Goal: Task Accomplishment & Management: Use online tool/utility

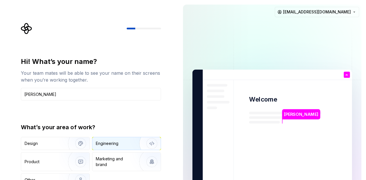
type input "[PERSON_NAME]"
click at [123, 142] on div "Engineering" at bounding box center [118, 144] width 45 height 6
type button "Engineering"
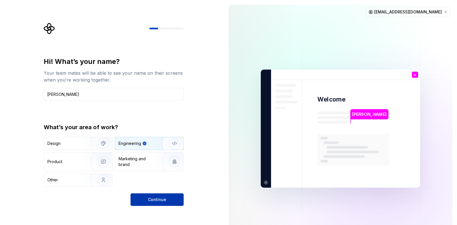
click at [169, 180] on button "Continue" at bounding box center [157, 200] width 53 height 13
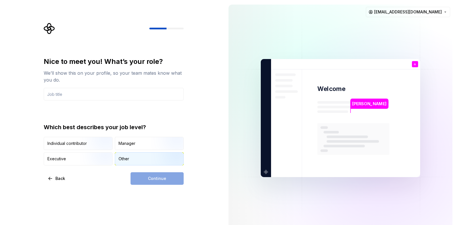
click at [129, 160] on div "Other" at bounding box center [124, 159] width 11 height 6
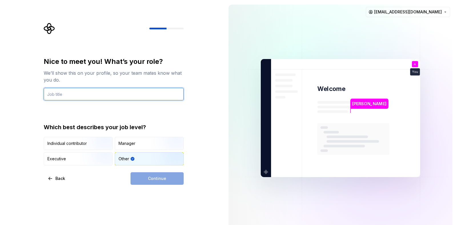
click at [122, 94] on input "text" at bounding box center [114, 94] width 140 height 13
type input "student"
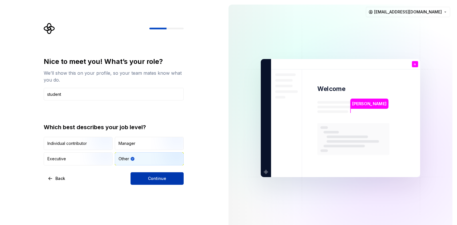
click at [162, 180] on span "Continue" at bounding box center [157, 179] width 18 height 6
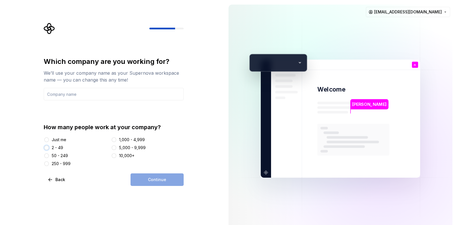
click at [47, 148] on button "2 - 49" at bounding box center [46, 148] width 5 height 5
click at [108, 98] on input "text" at bounding box center [114, 94] width 140 height 13
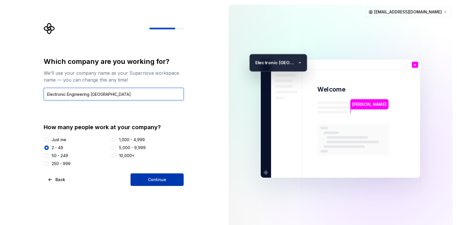
type input "Electronic Engineering [GEOGRAPHIC_DATA]"
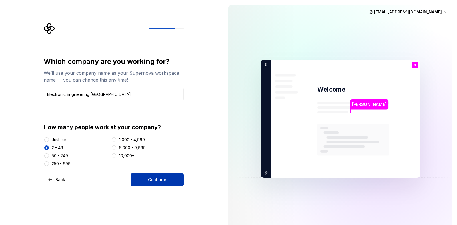
click at [175, 180] on button "Continue" at bounding box center [157, 180] width 53 height 13
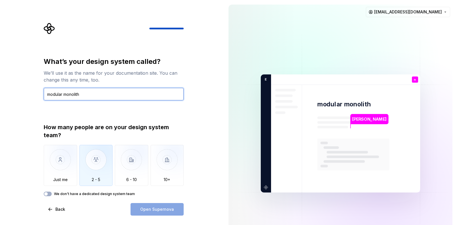
type input "modular monolith"
click at [96, 153] on img "button" at bounding box center [95, 164] width 33 height 38
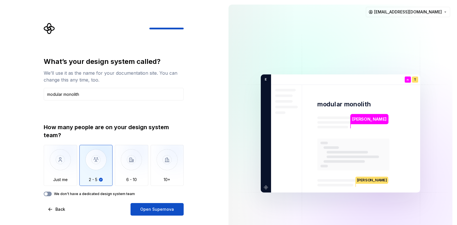
click at [50, 180] on button "We don't have a dedicated design system team" at bounding box center [48, 194] width 8 height 5
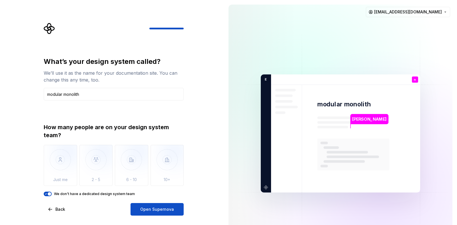
click at [154, 180] on div "What’s your design system called? We’ll use it as the name for your documentati…" at bounding box center [112, 133] width 224 height 267
click at [161, 180] on span "Open Supernova" at bounding box center [157, 210] width 34 height 6
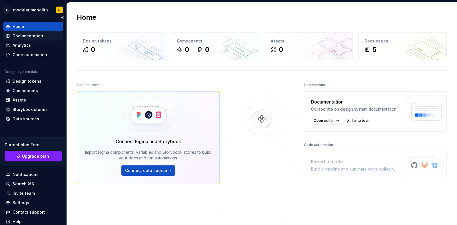
click at [32, 38] on div "Documentation" at bounding box center [28, 36] width 31 height 6
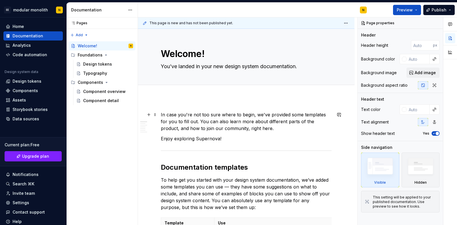
click at [241, 119] on p "In case you're not too sure where to begin, we've provided some templates for y…" at bounding box center [246, 121] width 171 height 21
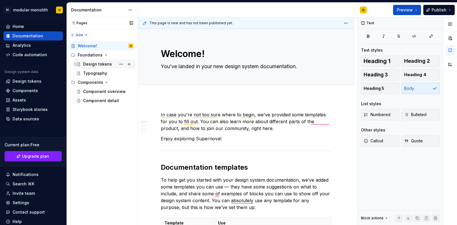
click at [106, 65] on div "Design tokens" at bounding box center [97, 64] width 29 height 6
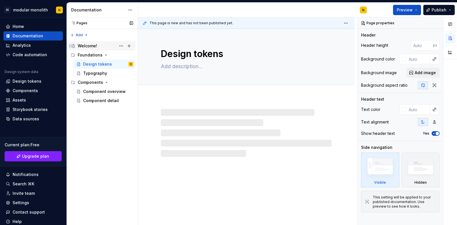
click at [93, 46] on div "Welcome!" at bounding box center [87, 46] width 19 height 6
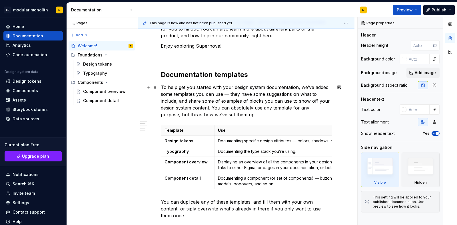
click at [260, 86] on p "To help get you started with your design system documentation, we’ve added some…" at bounding box center [246, 101] width 171 height 34
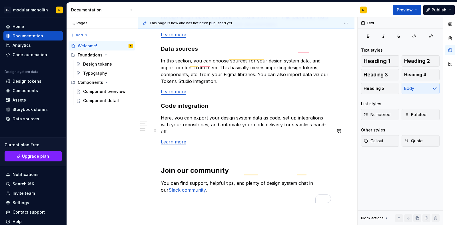
scroll to position [489, 0]
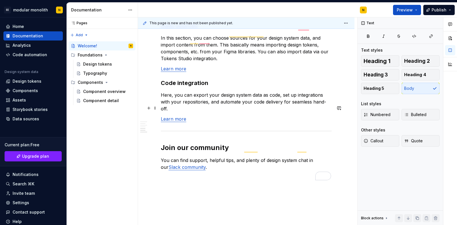
click at [168, 116] on link "Learn more" at bounding box center [173, 119] width 25 height 6
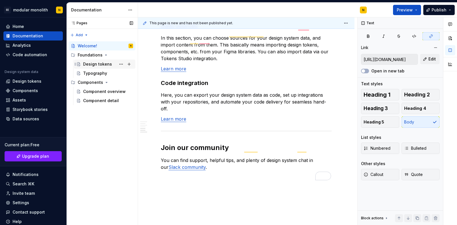
click at [94, 65] on div "Design tokens" at bounding box center [97, 64] width 29 height 6
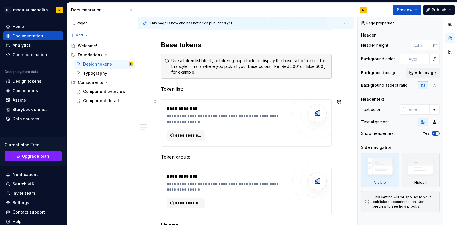
scroll to position [106, 0]
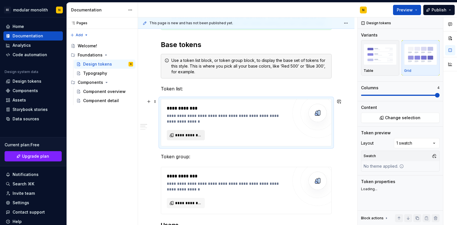
click at [190, 137] on span "**********" at bounding box center [188, 136] width 26 height 6
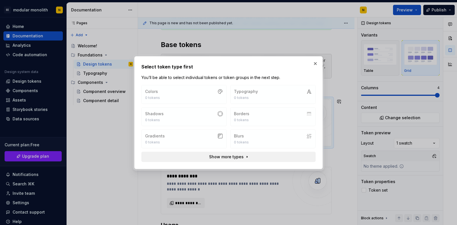
click at [236, 155] on span "Show more types" at bounding box center [226, 157] width 35 height 6
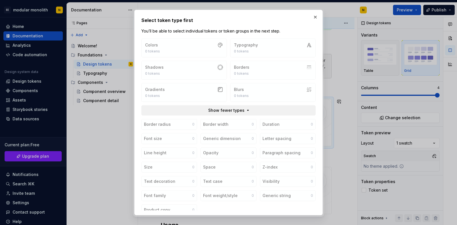
scroll to position [6, 0]
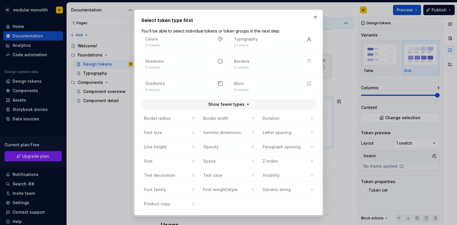
click at [206, 121] on div "Border radius 0 Border width 0 Duration 0 Font size 0 Generic dimension 0 Lette…" at bounding box center [228, 161] width 174 height 97
click at [317, 18] on button "button" at bounding box center [315, 17] width 8 height 8
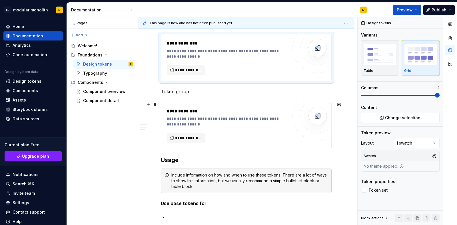
scroll to position [171, 0]
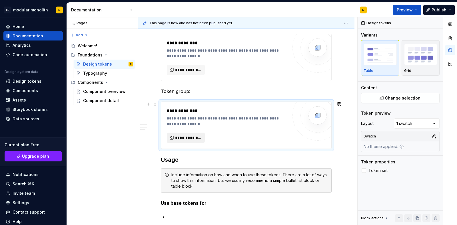
click at [194, 139] on span "**********" at bounding box center [188, 138] width 26 height 6
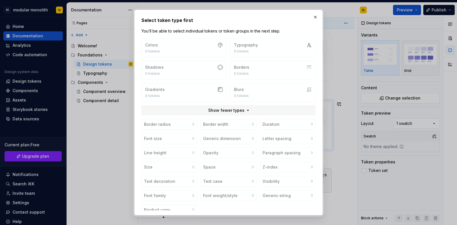
click at [211, 50] on div "Colors 0 tokens Typography 0 tokens Shadows 0 tokens Borders 0 tokens Gradients…" at bounding box center [228, 70] width 174 height 63
click at [286, 52] on div "Colors 0 tokens Typography 0 tokens Shadows 0 tokens Borders 0 tokens Gradients…" at bounding box center [228, 70] width 174 height 63
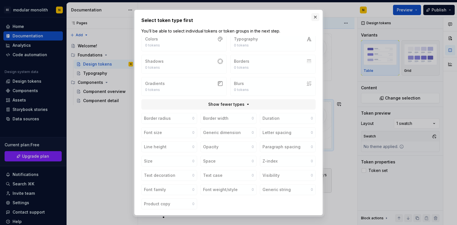
click at [318, 15] on button "button" at bounding box center [315, 17] width 8 height 8
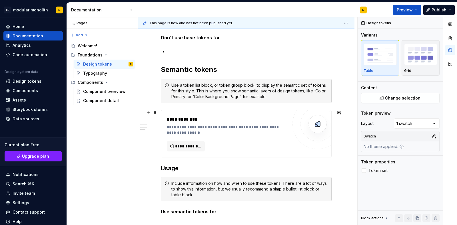
scroll to position [367, 0]
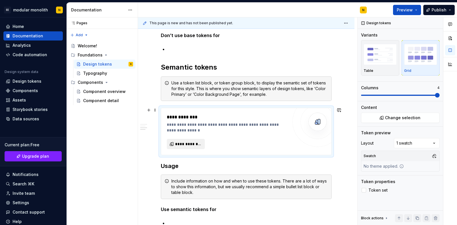
click at [194, 143] on span "**********" at bounding box center [188, 144] width 26 height 6
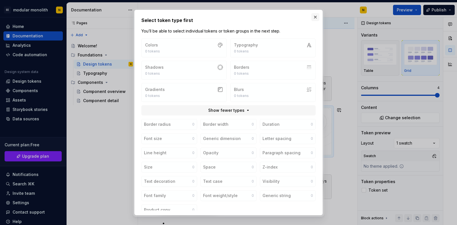
click at [314, 18] on button "button" at bounding box center [315, 17] width 8 height 8
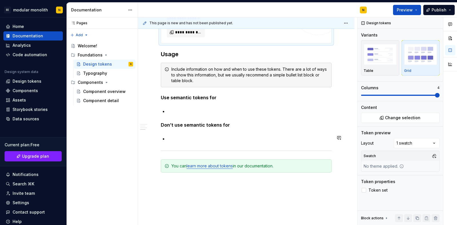
scroll to position [479, 0]
click at [104, 73] on div "Typography" at bounding box center [95, 74] width 24 height 6
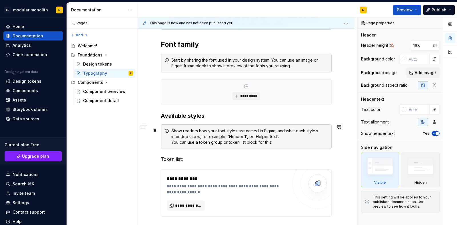
scroll to position [107, 0]
click at [247, 95] on span "*********" at bounding box center [248, 95] width 17 height 5
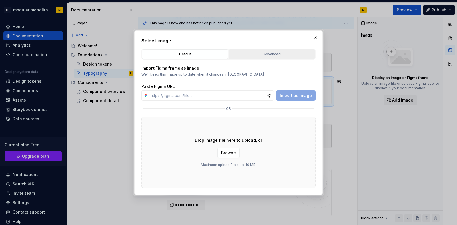
click at [280, 51] on button "Advanced" at bounding box center [272, 54] width 86 height 10
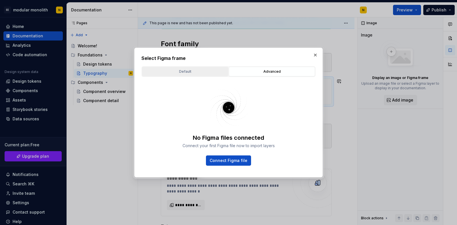
click at [178, 72] on div "Default" at bounding box center [185, 72] width 82 height 6
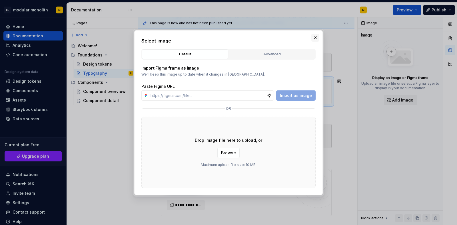
click at [317, 39] on button "button" at bounding box center [315, 38] width 8 height 8
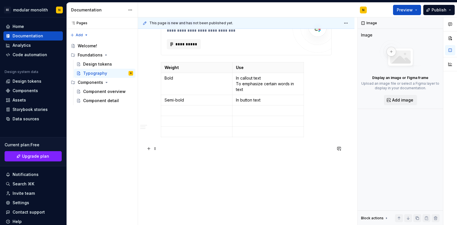
scroll to position [424, 0]
click at [93, 90] on div "Component overview" at bounding box center [99, 92] width 33 height 6
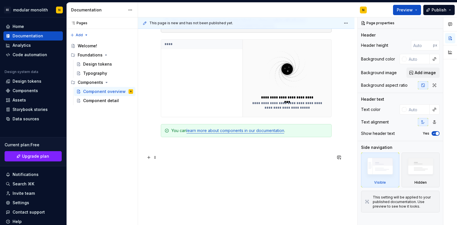
scroll to position [163, 0]
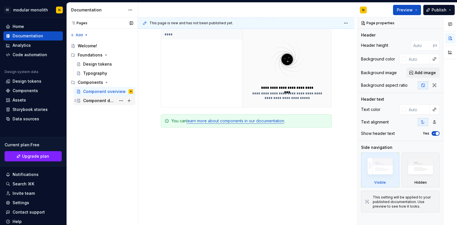
click at [99, 104] on div "Component detail" at bounding box center [108, 101] width 50 height 8
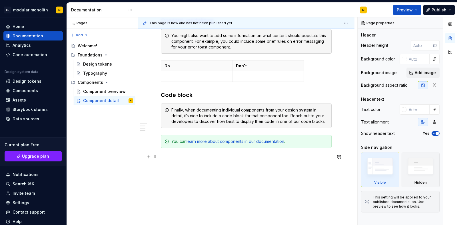
scroll to position [443, 0]
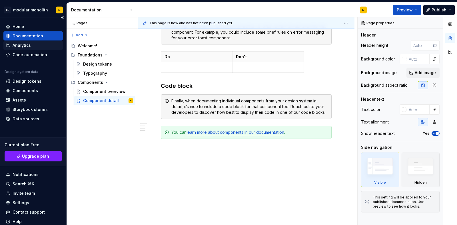
click at [16, 43] on div "Analytics" at bounding box center [22, 46] width 18 height 6
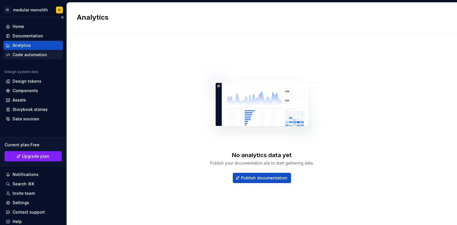
click at [23, 55] on div "Code automation" at bounding box center [30, 55] width 35 height 6
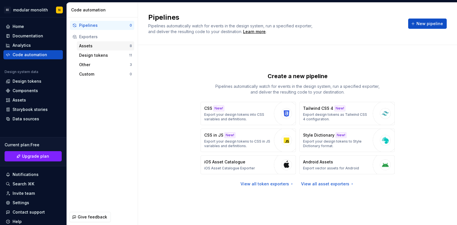
click at [97, 46] on div "Assets" at bounding box center [104, 46] width 51 height 6
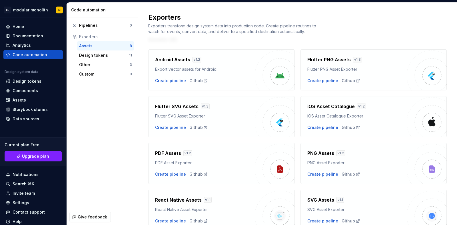
scroll to position [47, 0]
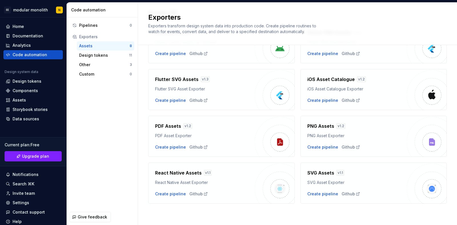
click at [166, 180] on div "React Native Asset Exporter" at bounding box center [205, 183] width 100 height 6
click at [170, 180] on div "Create pipeline" at bounding box center [170, 194] width 31 height 6
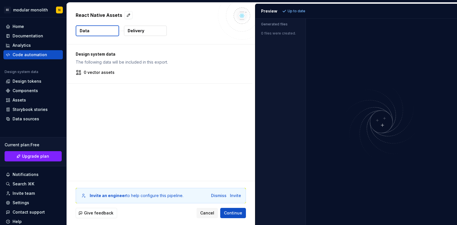
click at [100, 29] on button "Data" at bounding box center [97, 30] width 43 height 11
click at [133, 29] on p "Delivery" at bounding box center [136, 31] width 17 height 6
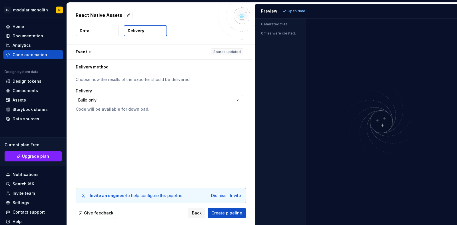
click at [101, 29] on button "Data" at bounding box center [97, 31] width 43 height 10
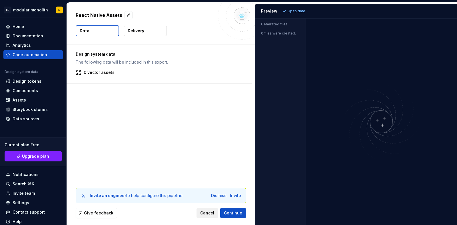
click at [208, 180] on span "Cancel" at bounding box center [207, 213] width 14 height 6
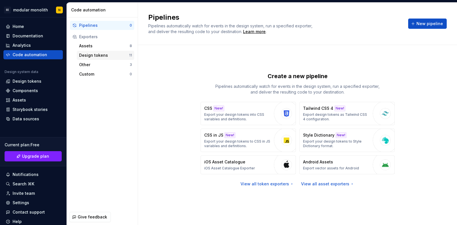
click at [101, 56] on div "Design tokens" at bounding box center [104, 56] width 50 height 6
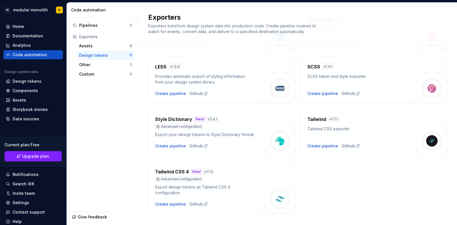
scroll to position [192, 0]
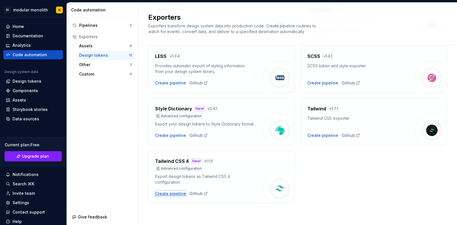
click at [174, 180] on div "Create pipeline" at bounding box center [170, 194] width 31 height 6
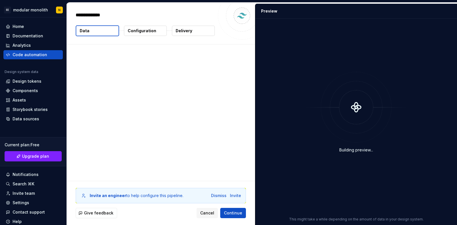
type textarea "*"
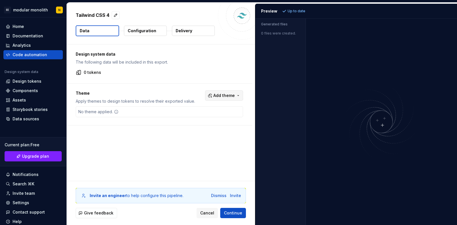
click at [220, 93] on span "Add theme" at bounding box center [223, 96] width 21 height 6
click at [188, 77] on html "EE modular monolith N Home Documentation Analytics Code automation Design syste…" at bounding box center [228, 112] width 457 height 225
click at [139, 33] on p "Configuration" at bounding box center [142, 31] width 29 height 6
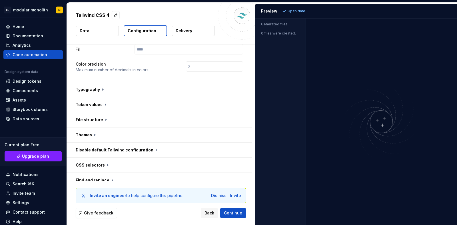
scroll to position [202, 0]
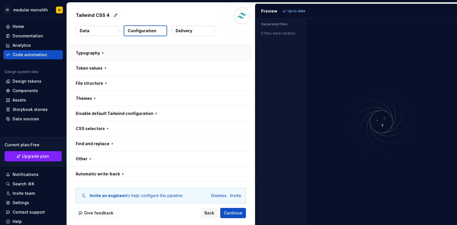
click at [101, 52] on button "button" at bounding box center [160, 53] width 186 height 15
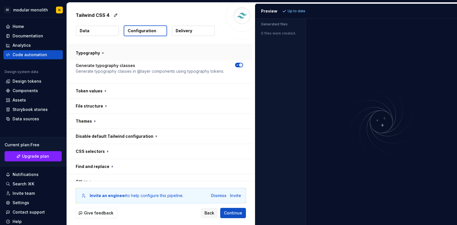
click at [101, 52] on icon at bounding box center [103, 53] width 6 height 6
